Goal: Navigation & Orientation: Find specific page/section

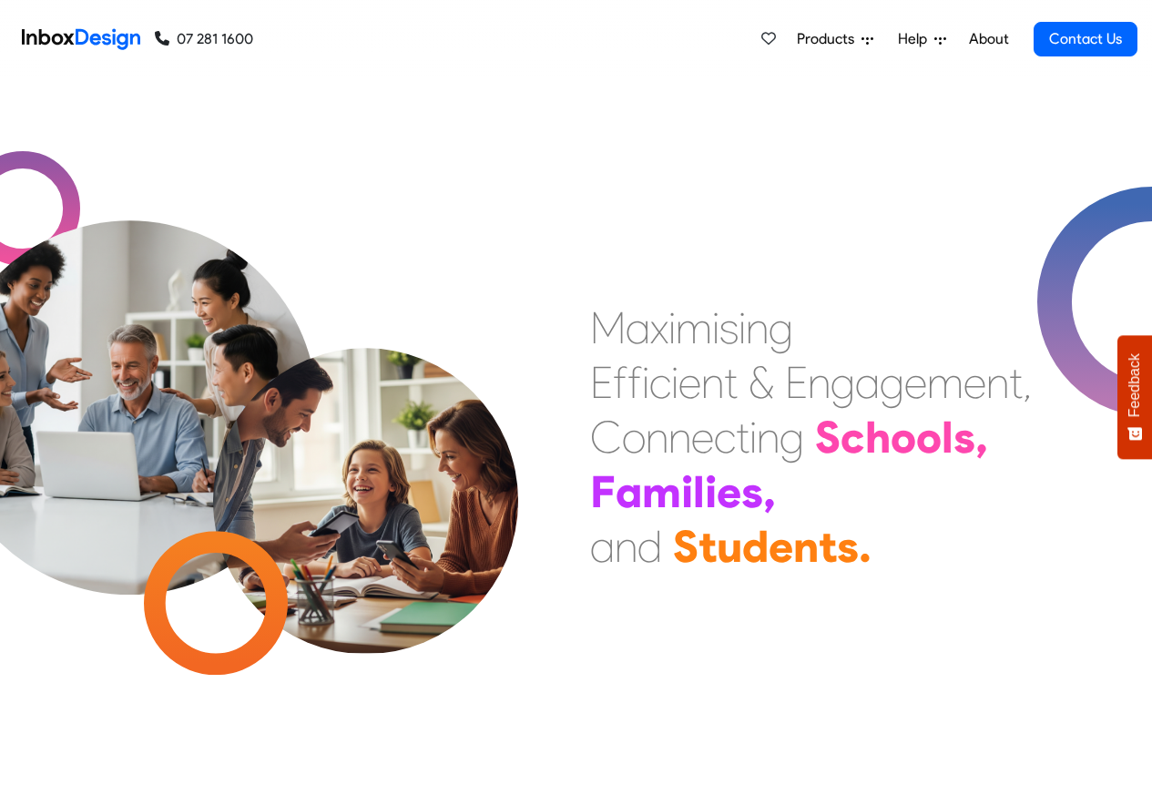
click at [583, 406] on div "M a x i m i s i n g E f f i c i e n t & E n g a g e m e n t , C o n n e c t i n…" at bounding box center [864, 436] width 576 height 273
click at [840, 40] on span "Products" at bounding box center [829, 39] width 65 height 22
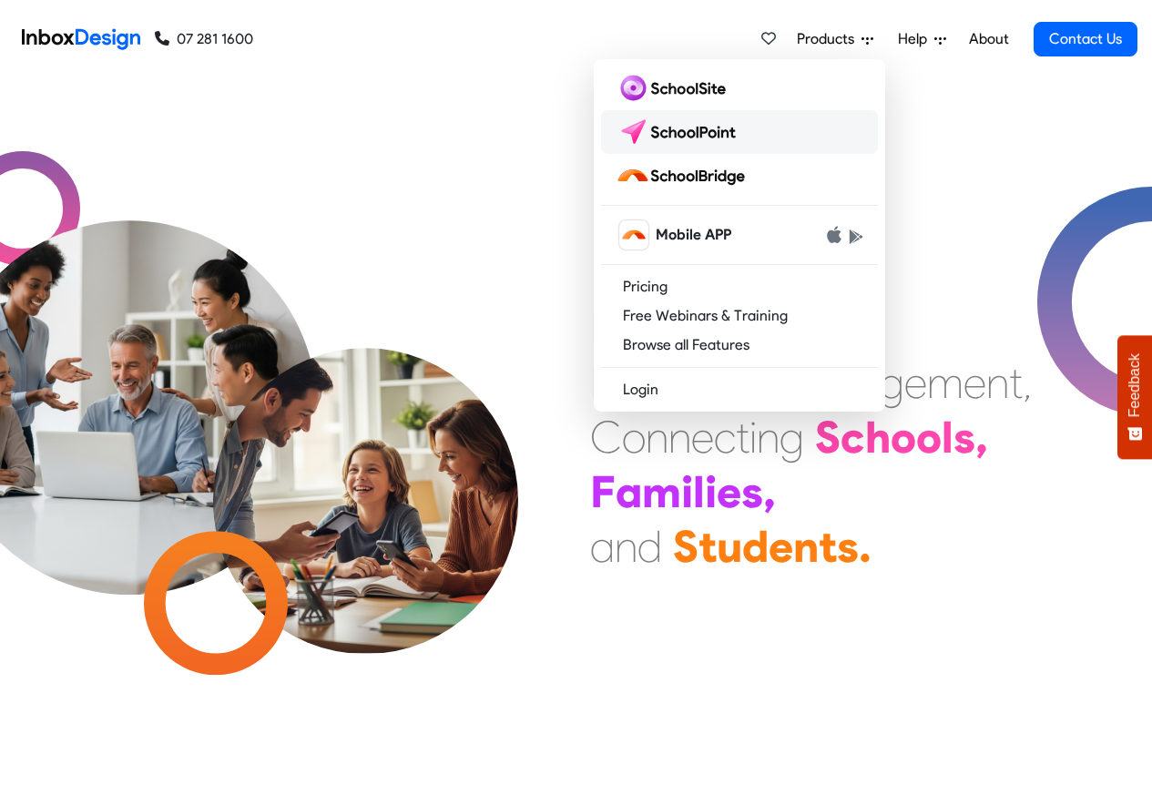
click at [687, 131] on img at bounding box center [680, 131] width 128 height 29
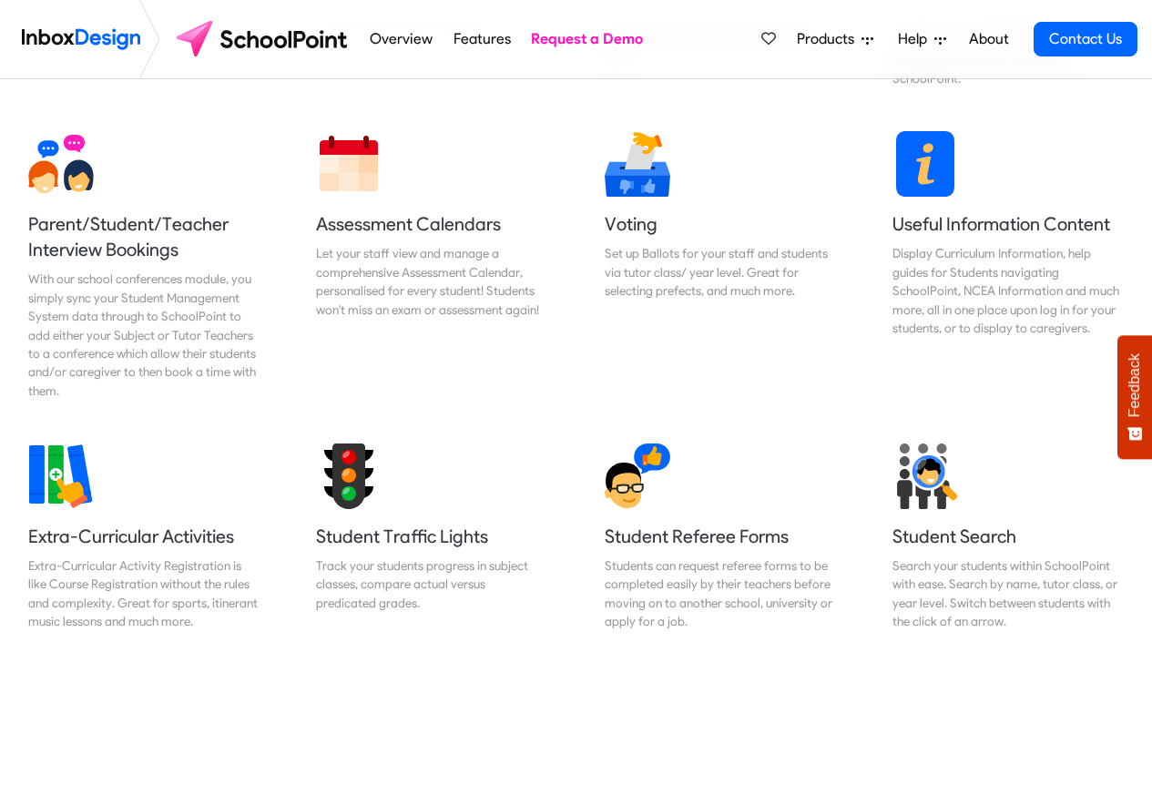
scroll to position [1202, 0]
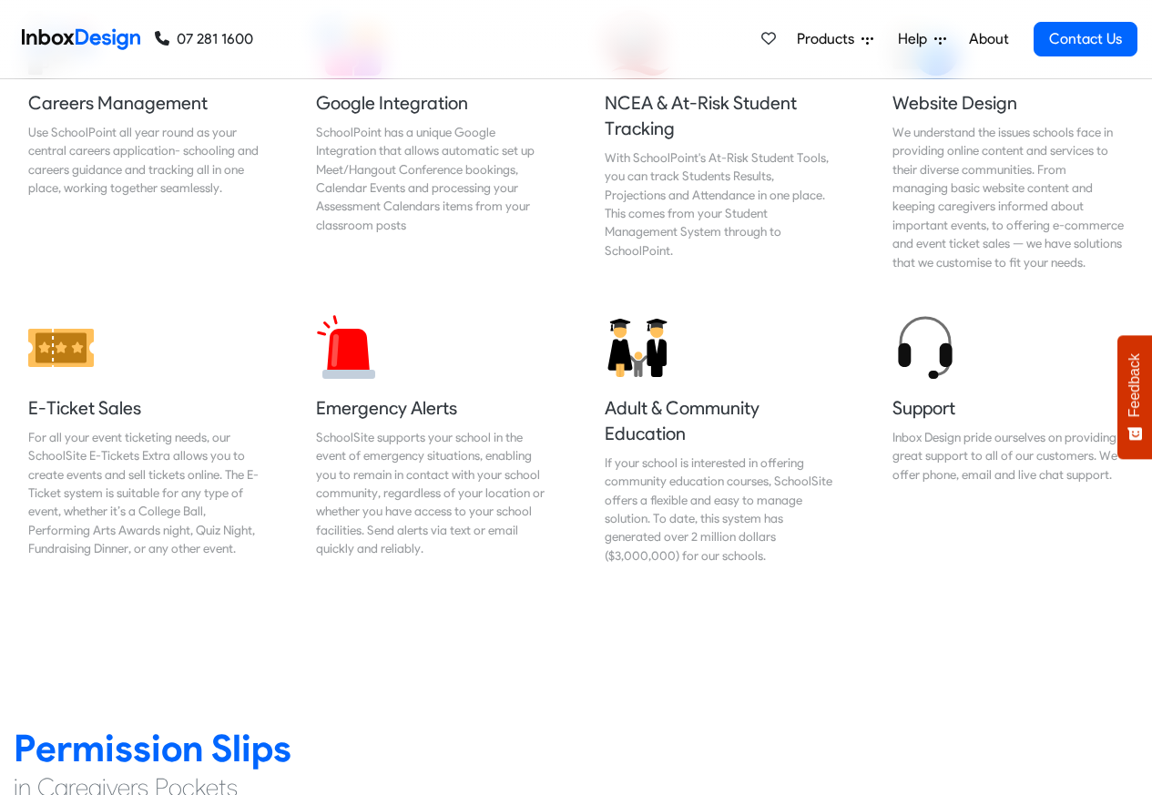
scroll to position [2076, 0]
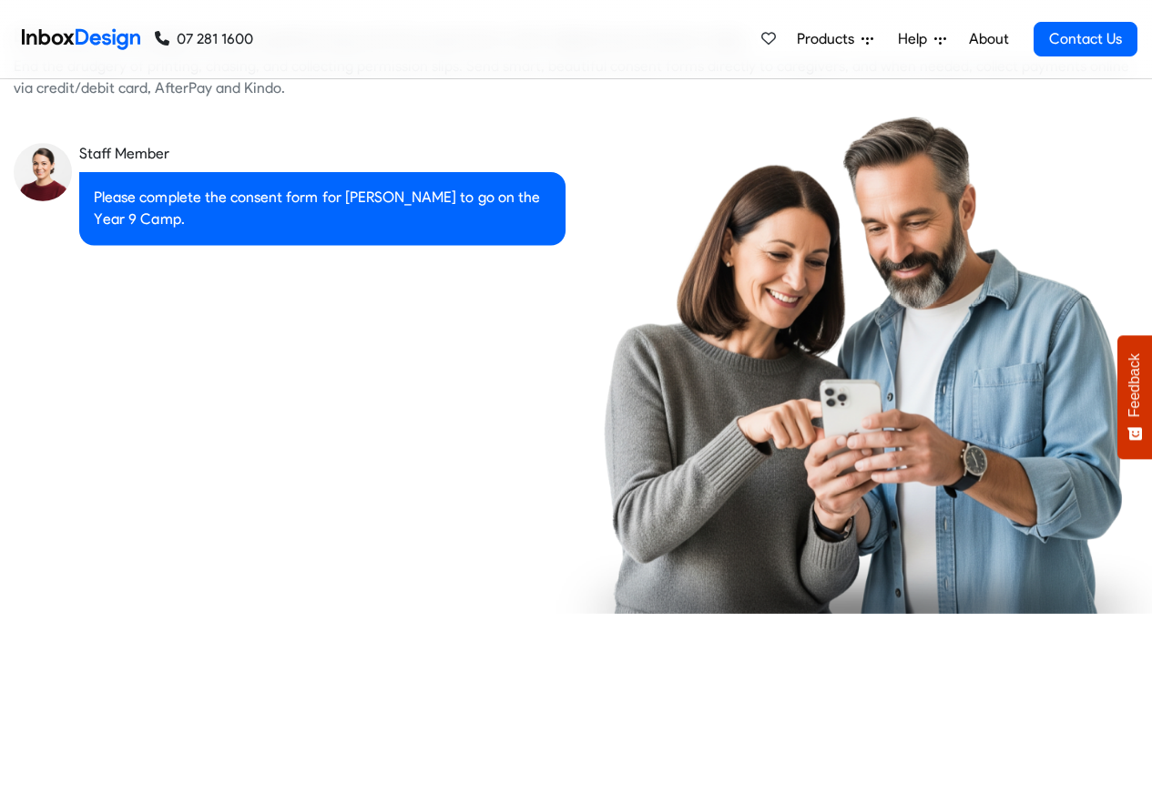
checkbox input "true"
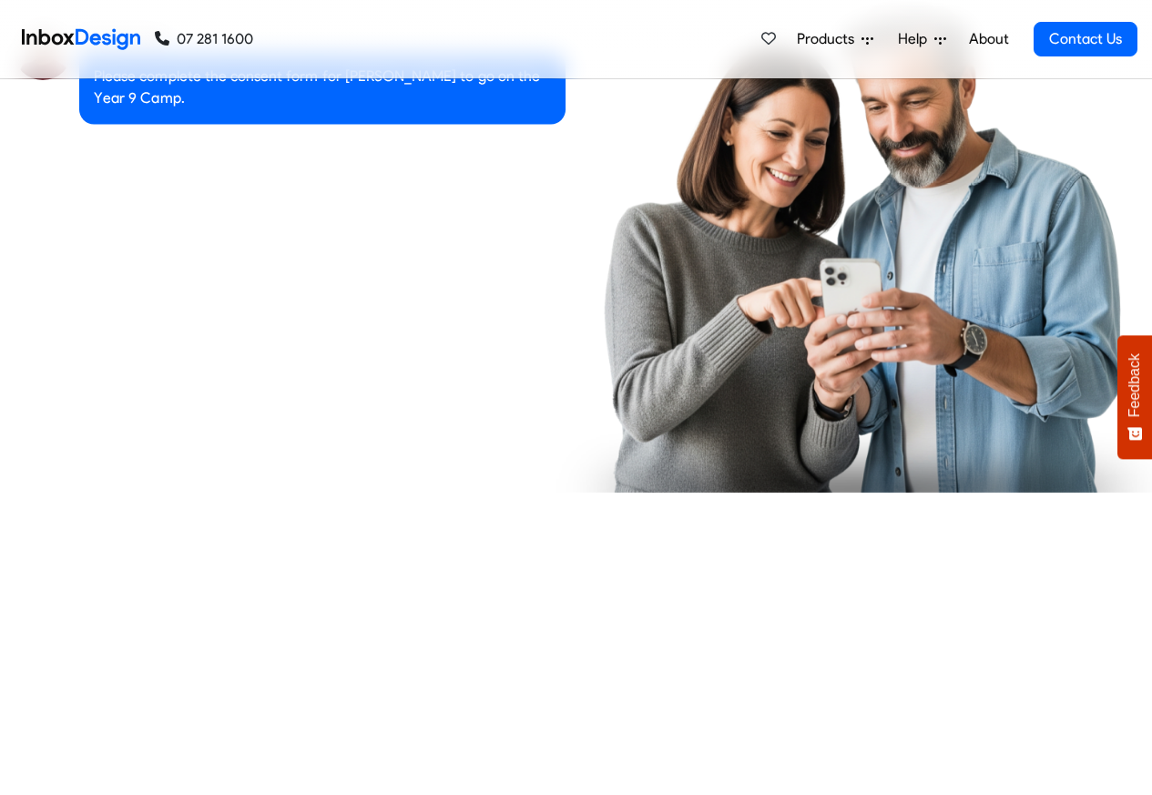
checkbox input "true"
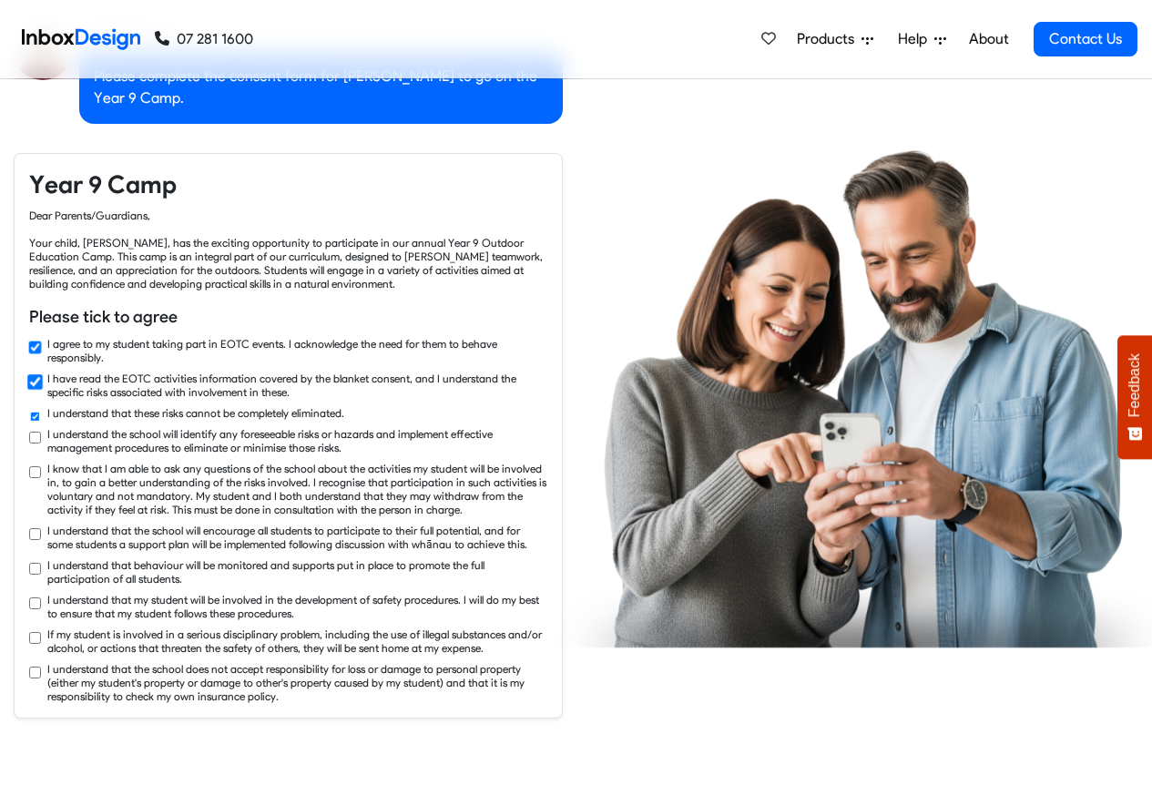
checkbox input "true"
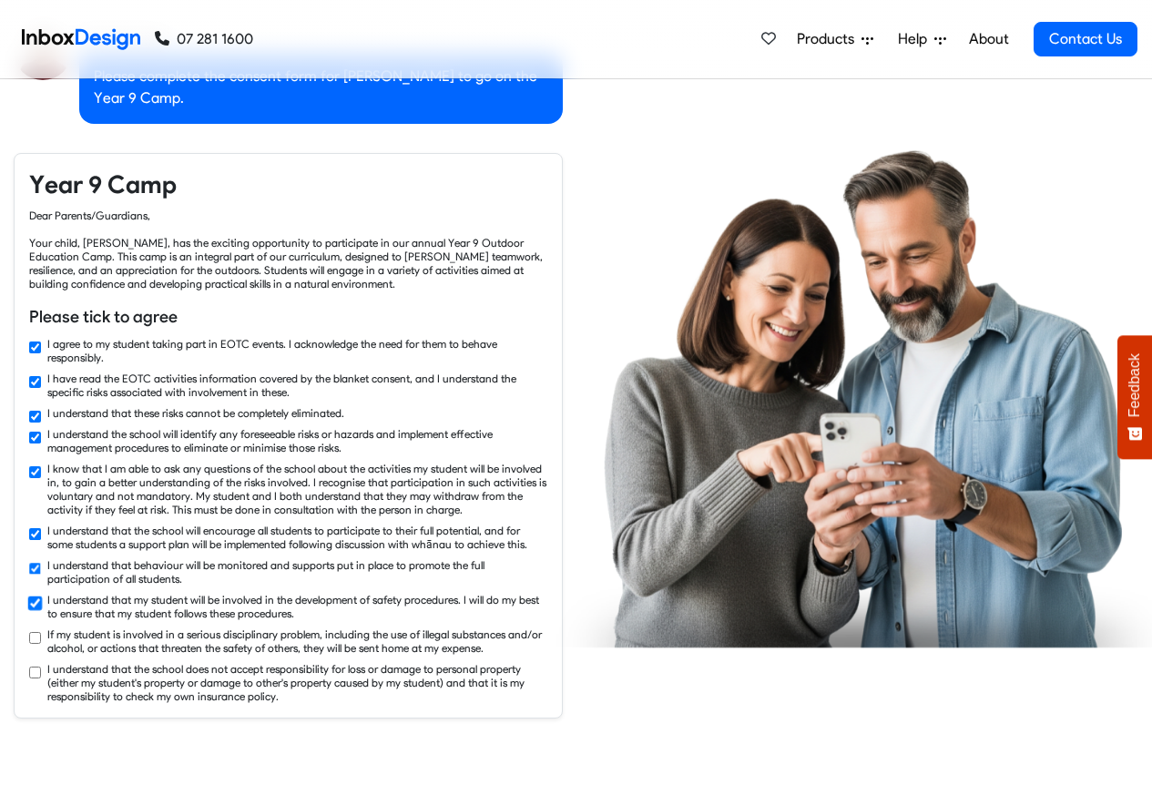
checkbox input "true"
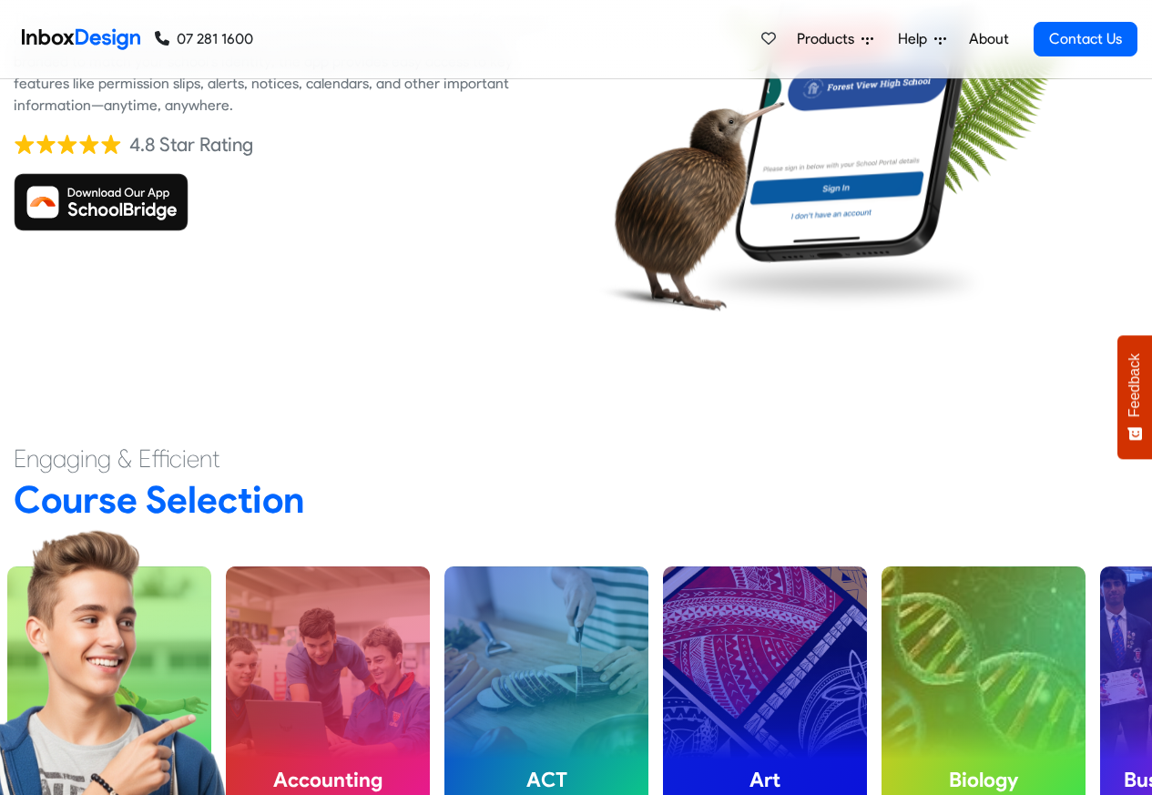
scroll to position [4261, 0]
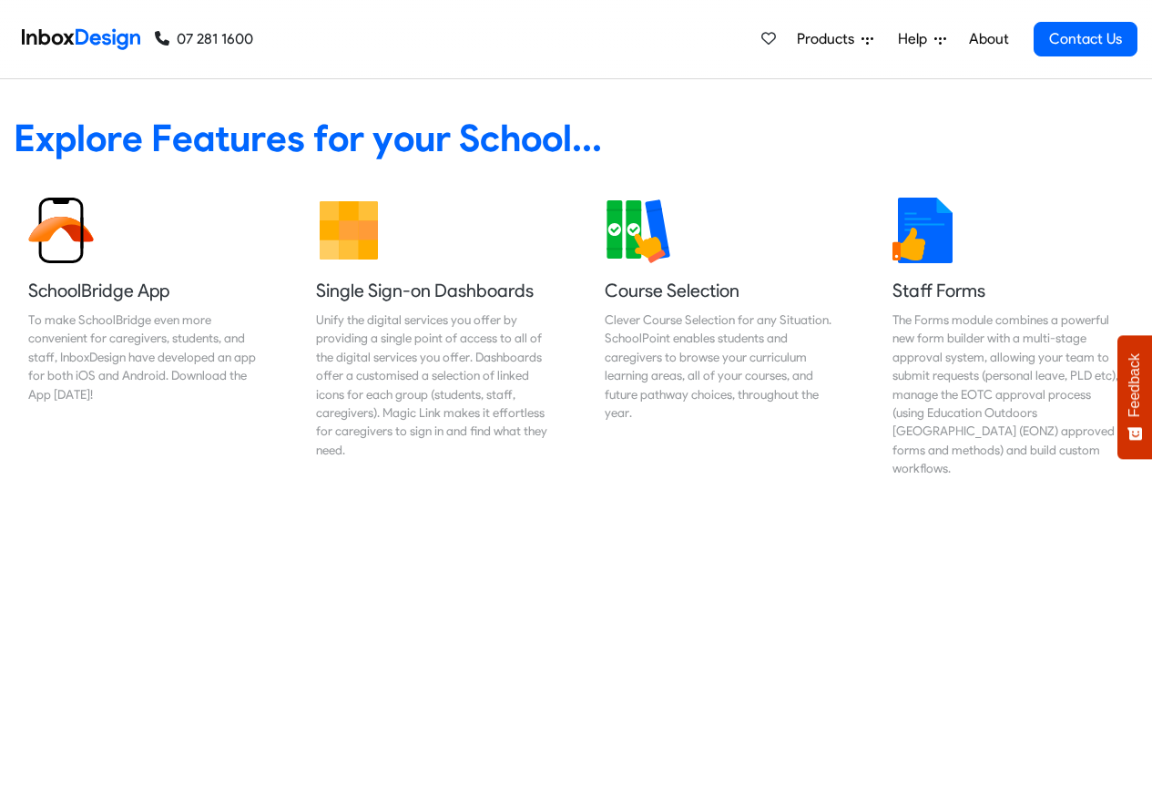
scroll to position [765, 0]
